Goal: Task Accomplishment & Management: Use online tool/utility

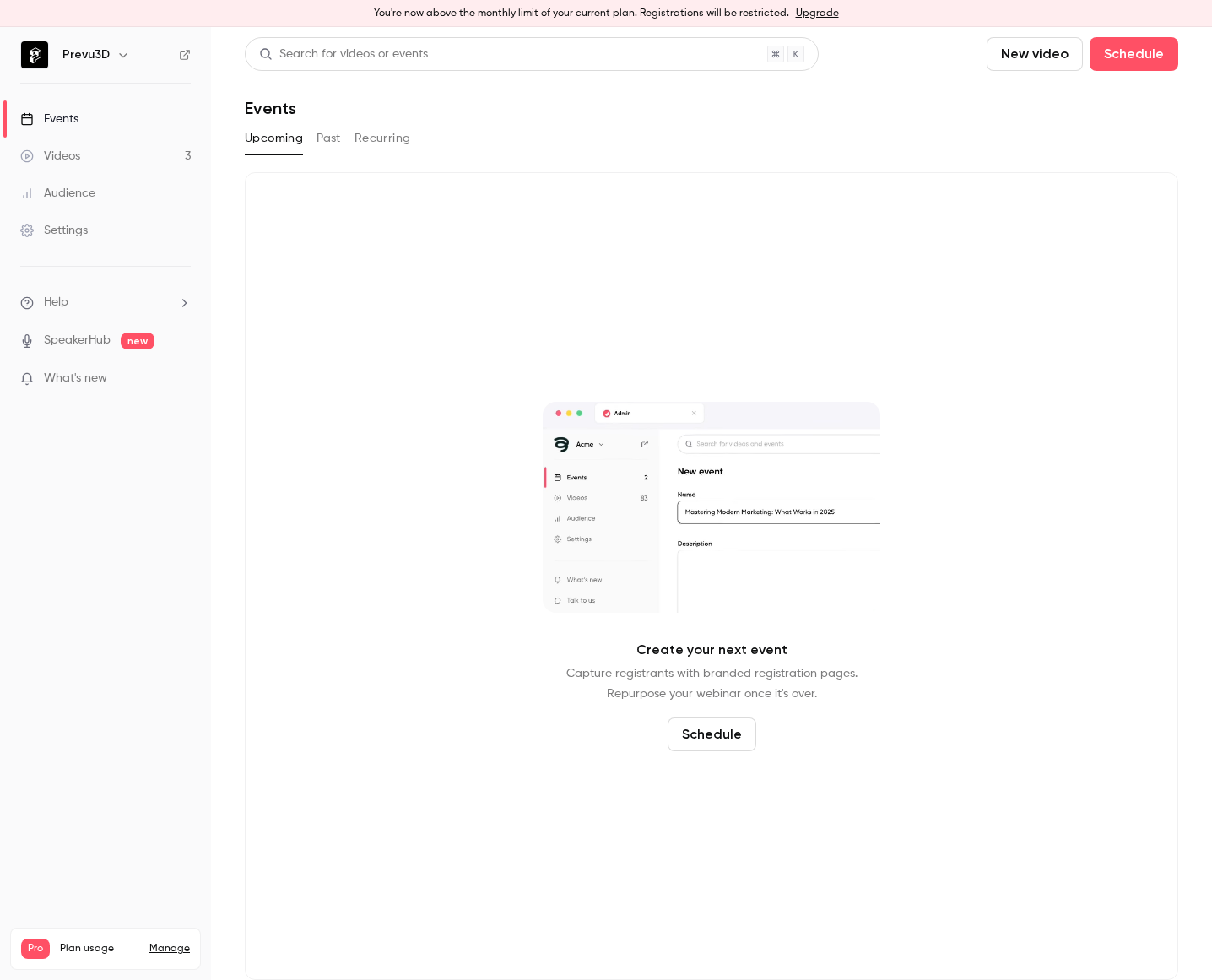
click at [337, 138] on button "Past" at bounding box center [328, 139] width 24 height 27
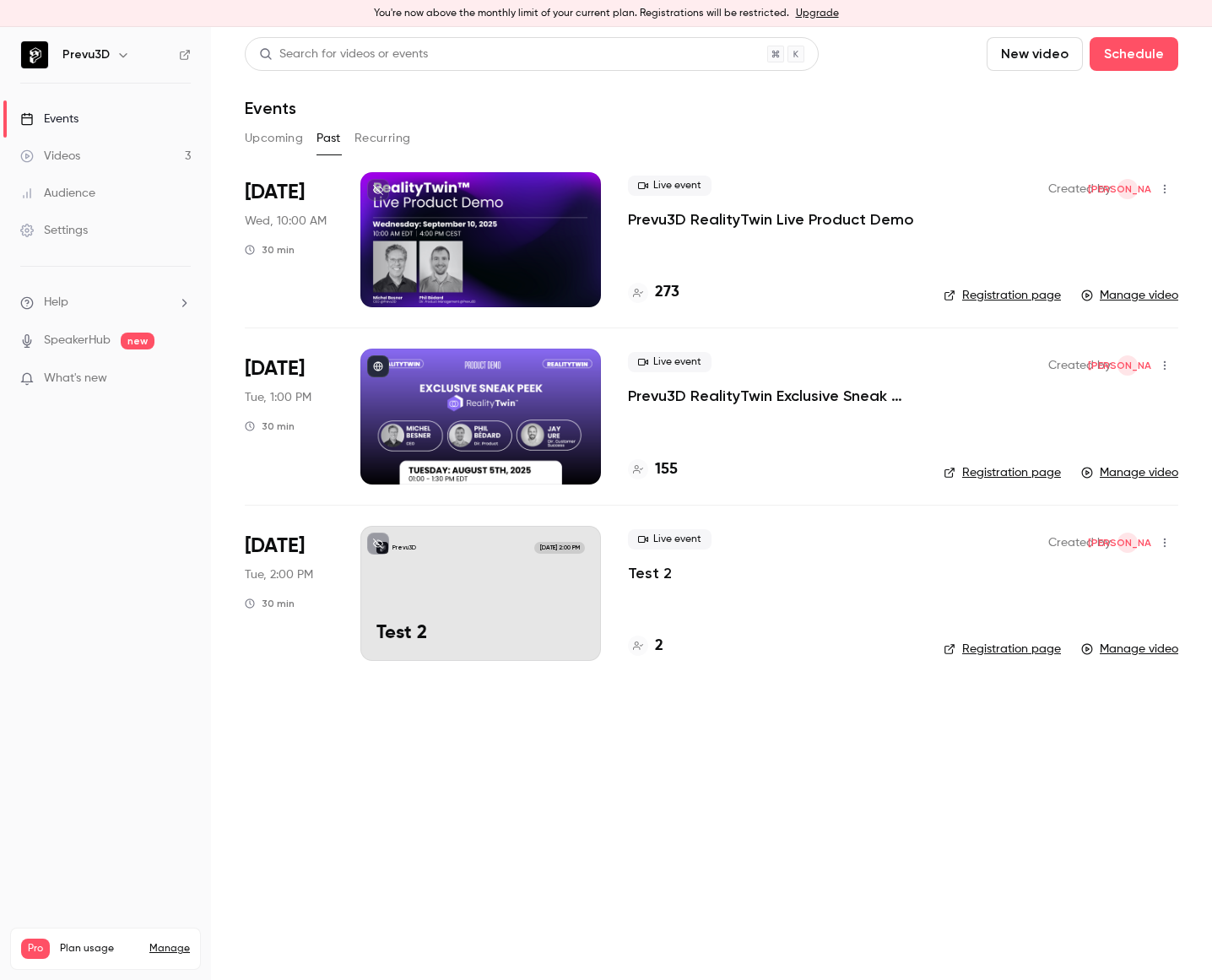
click at [1107, 302] on link "Manage video" at bounding box center [1130, 295] width 97 height 17
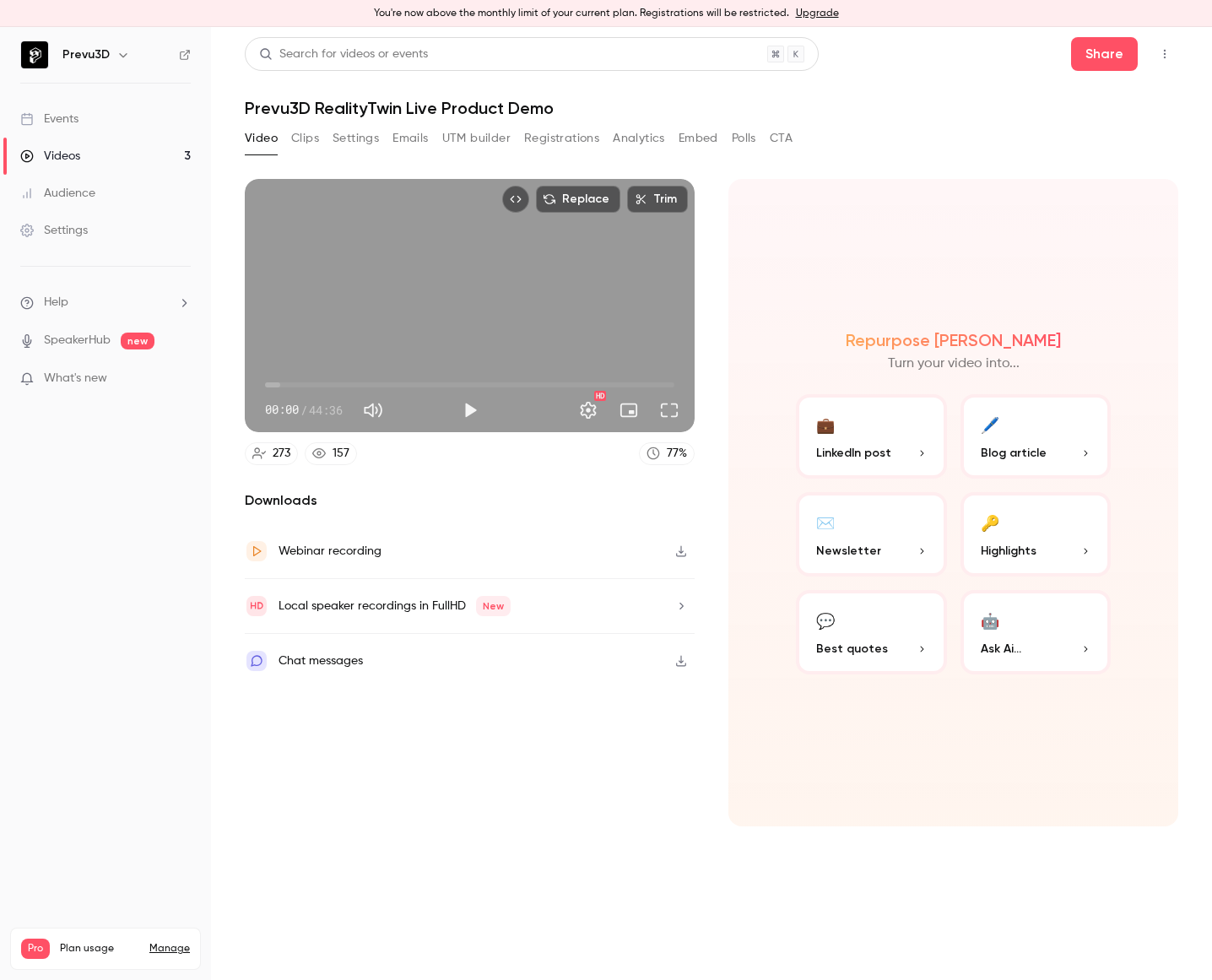
click at [679, 661] on icon "button" at bounding box center [680, 660] width 14 height 12
click at [683, 550] on icon "button" at bounding box center [680, 551] width 14 height 12
click at [1045, 447] on p "Blog article" at bounding box center [1036, 453] width 111 height 18
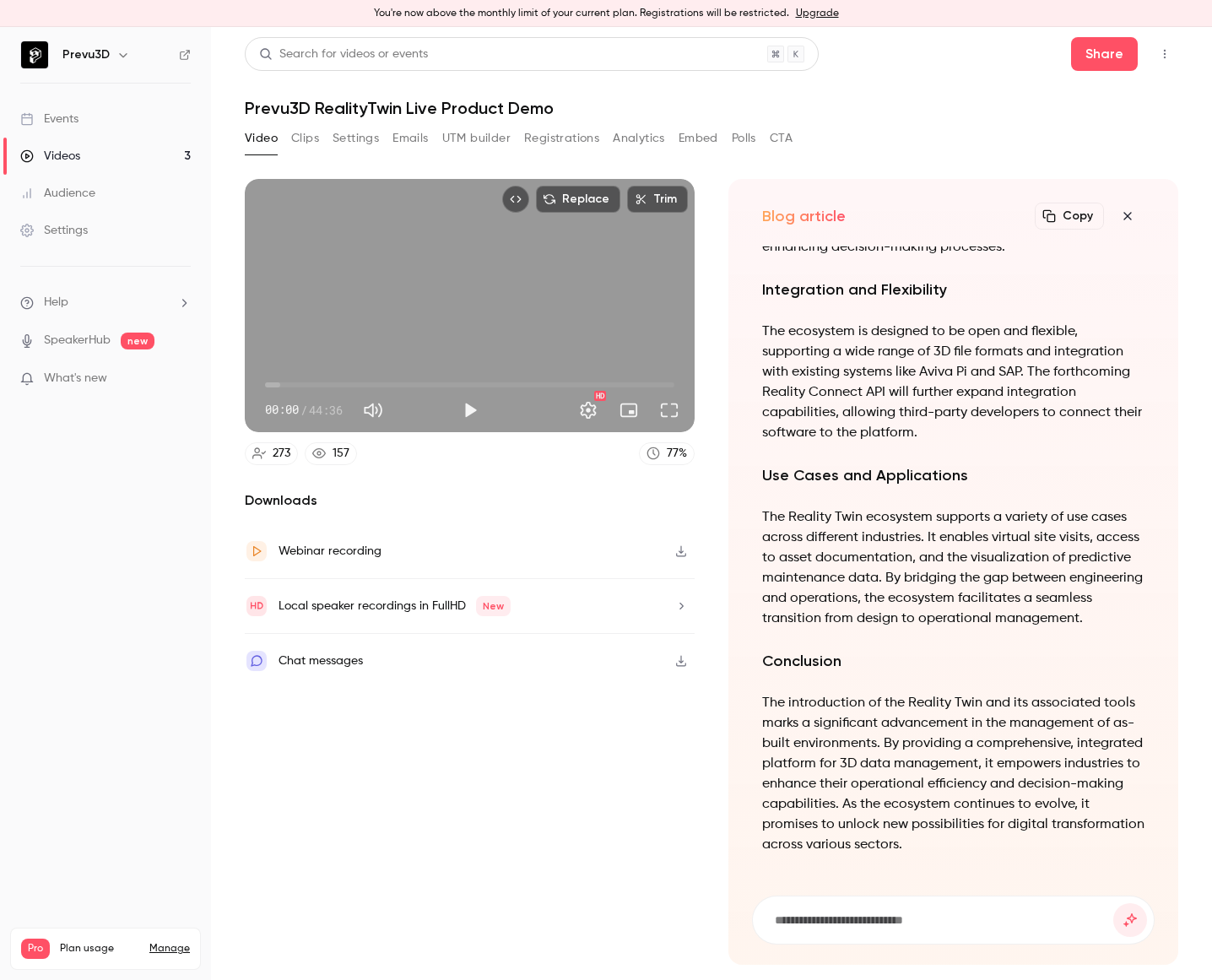
click at [687, 547] on icon "button" at bounding box center [680, 551] width 14 height 12
